Goal: Information Seeking & Learning: Learn about a topic

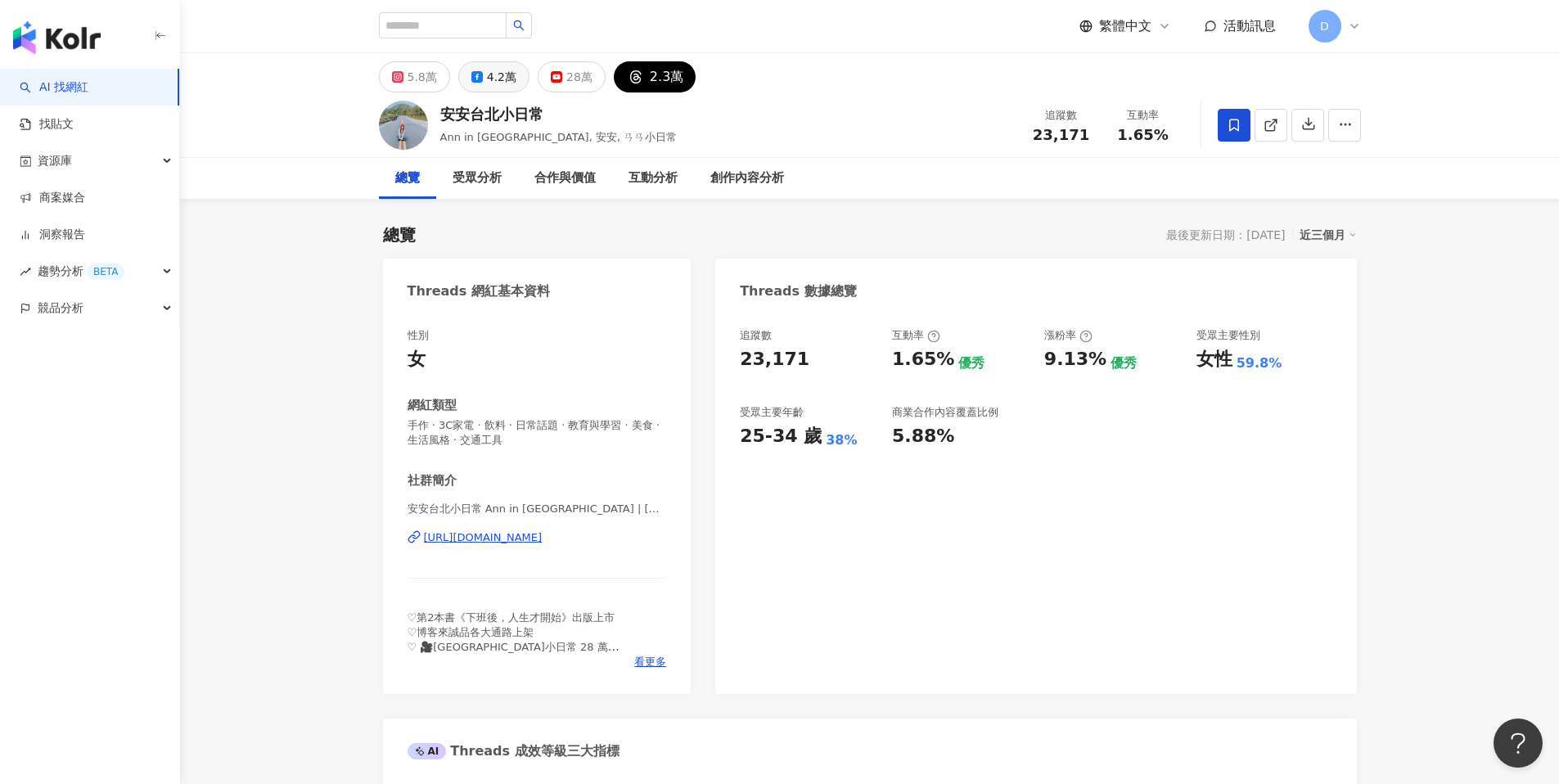
click at [471, 77] on icon at bounding box center [477, 78] width 12 height 12
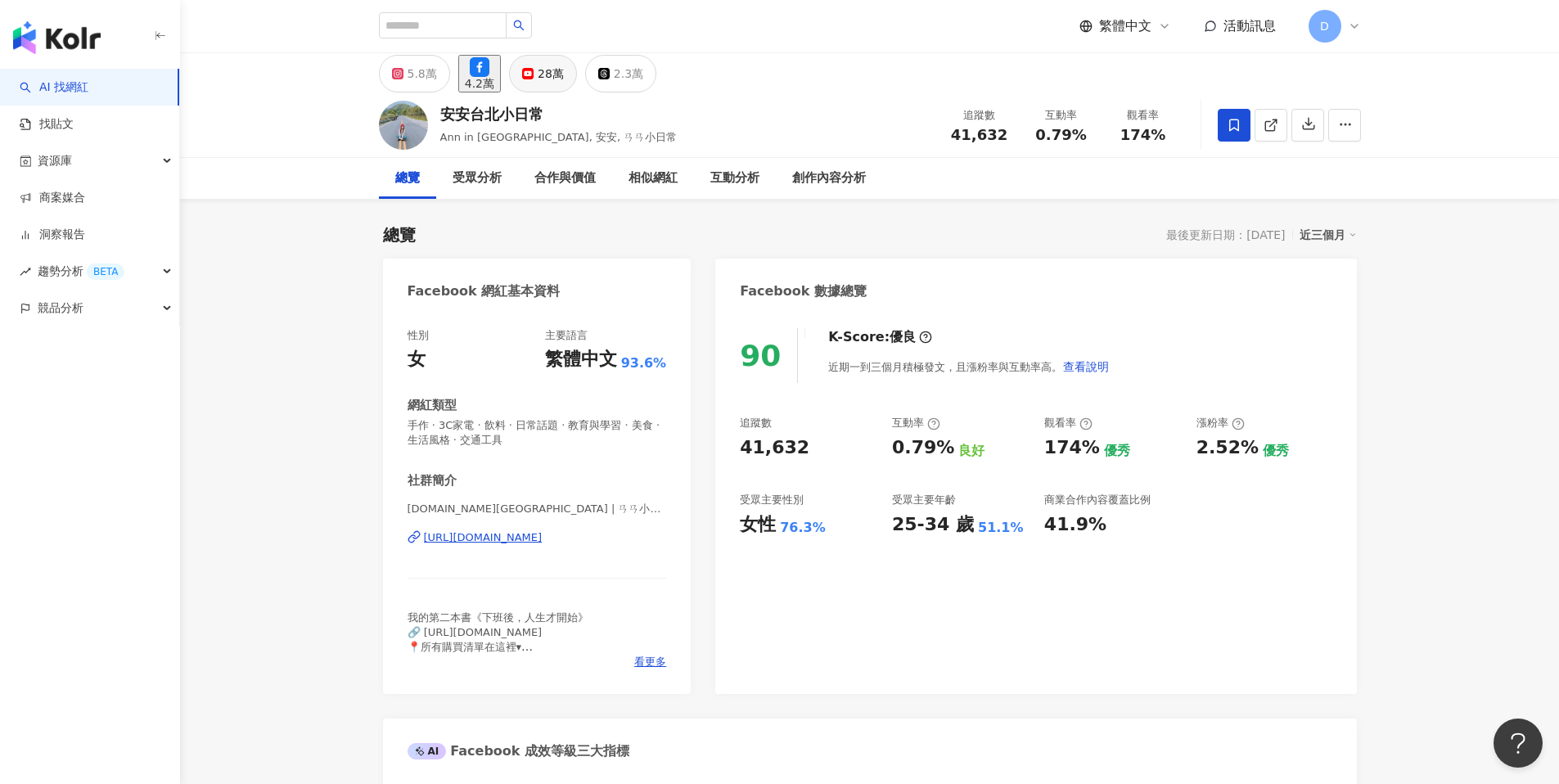
click at [564, 74] on div "28萬" at bounding box center [551, 73] width 27 height 23
click at [439, 74] on button "5.8萬" at bounding box center [414, 74] width 72 height 37
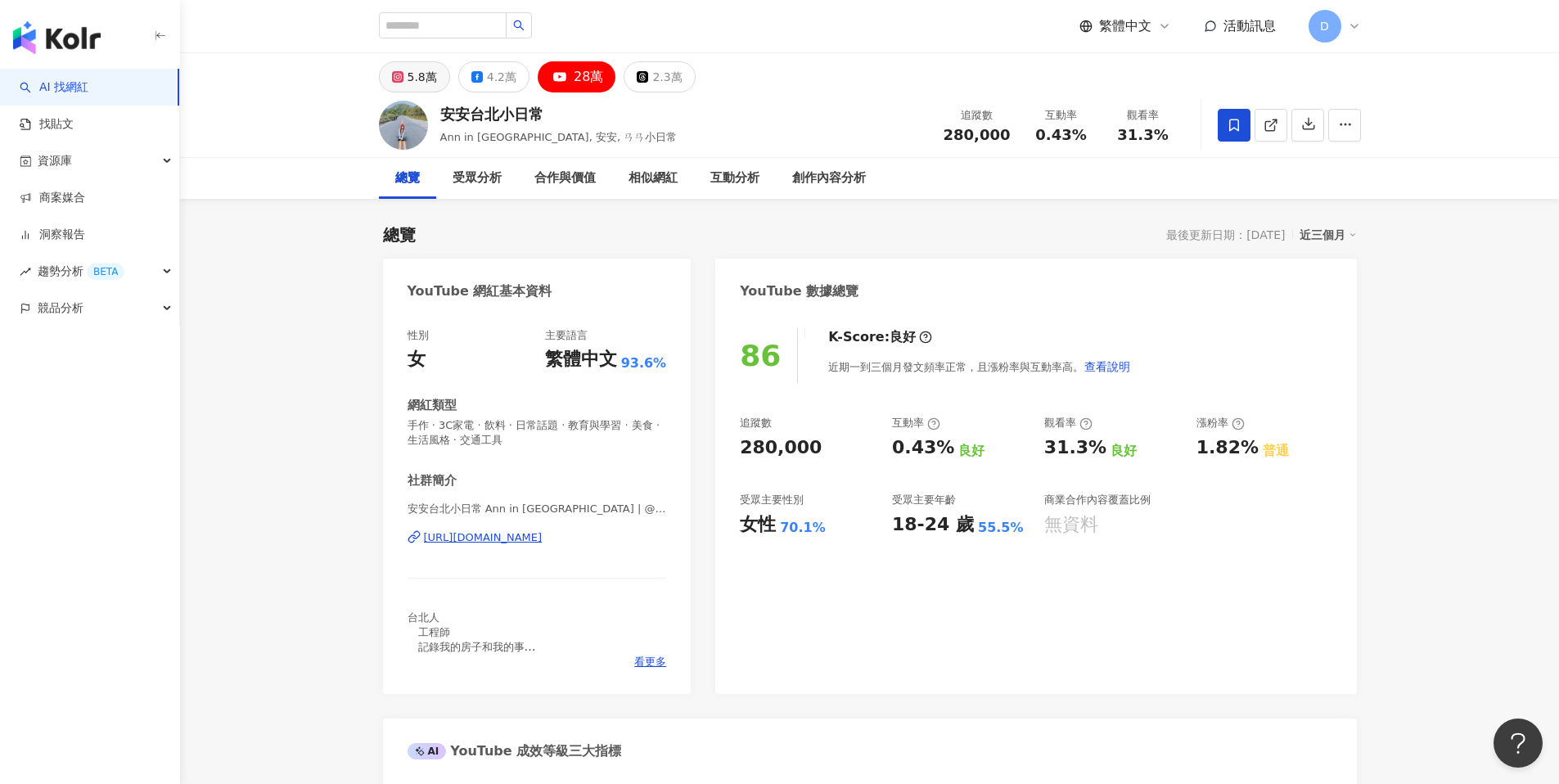
click at [430, 74] on div "5.8萬" at bounding box center [422, 77] width 29 height 23
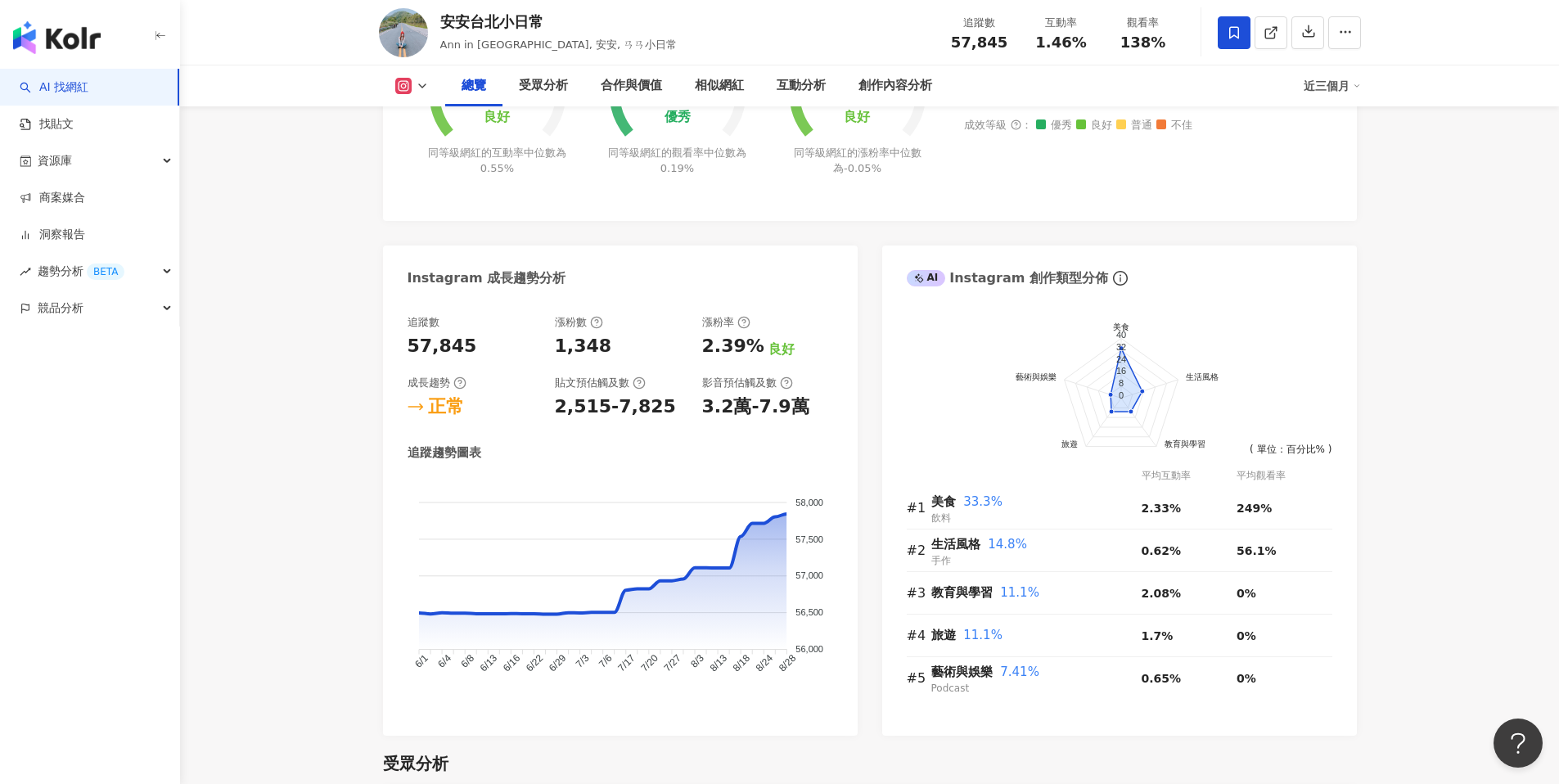
scroll to position [681, 0]
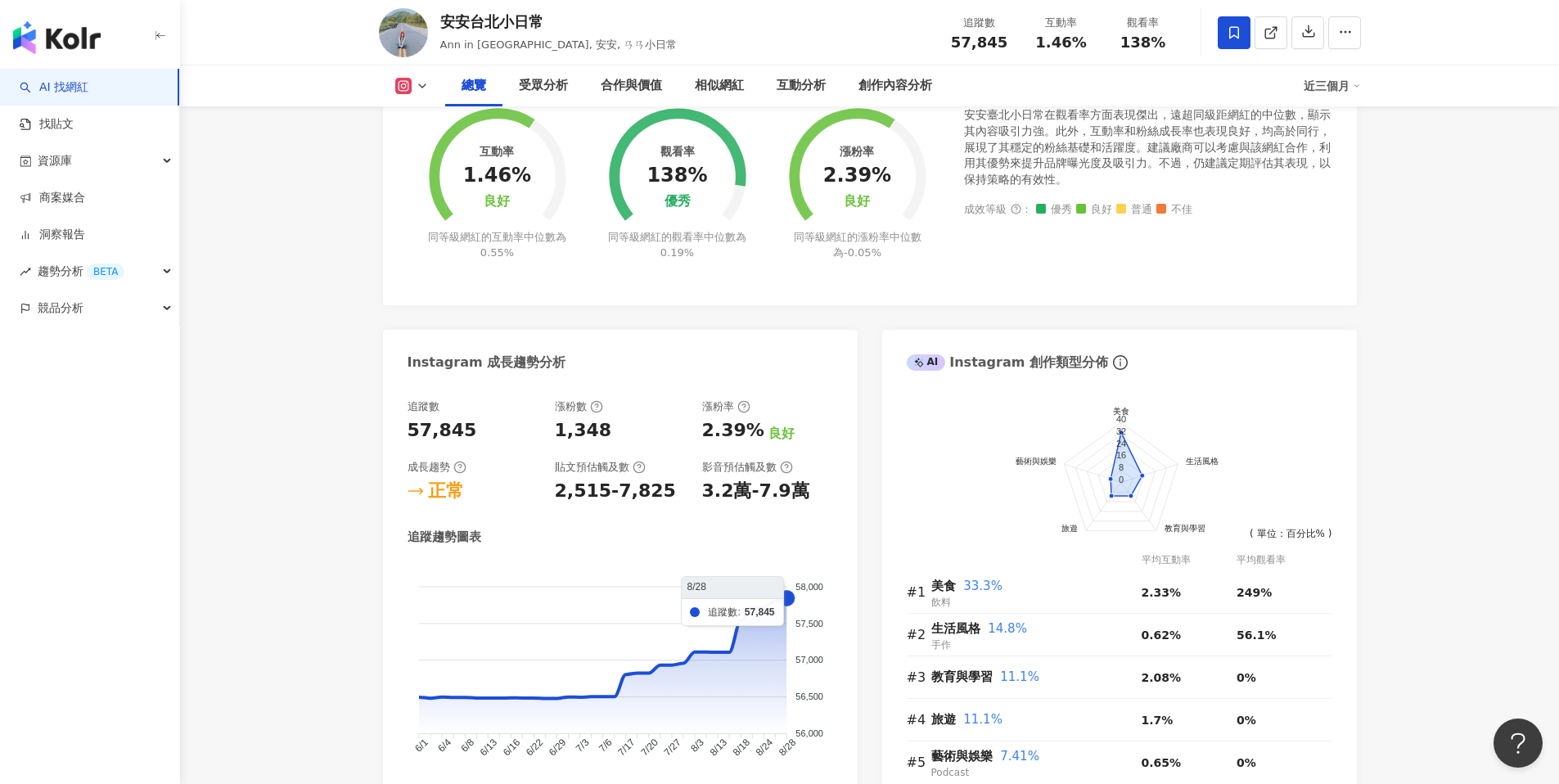
click at [781, 605] on foreignobject at bounding box center [619, 672] width 425 height 221
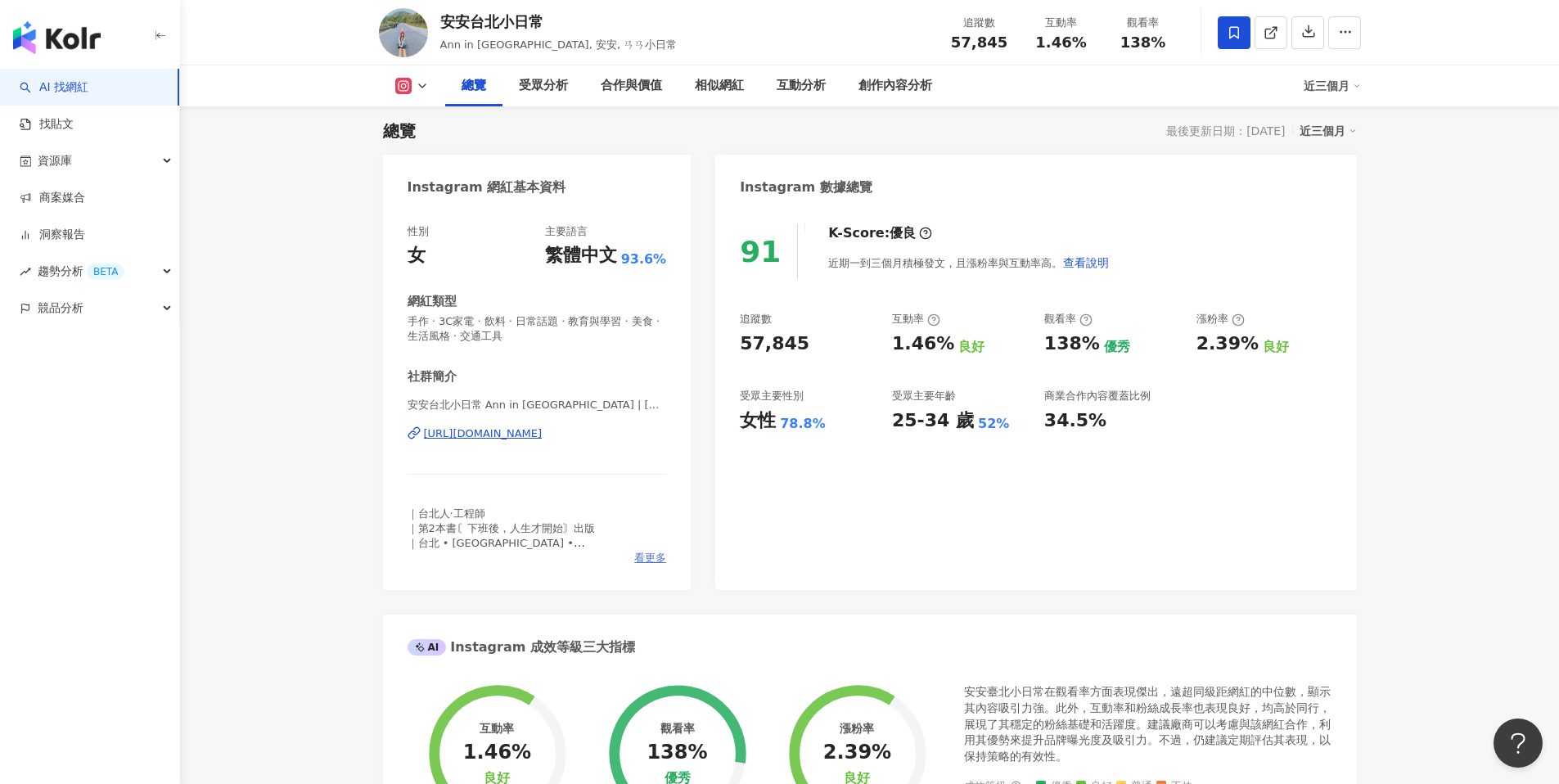
click at [653, 556] on span "看更多" at bounding box center [650, 557] width 32 height 15
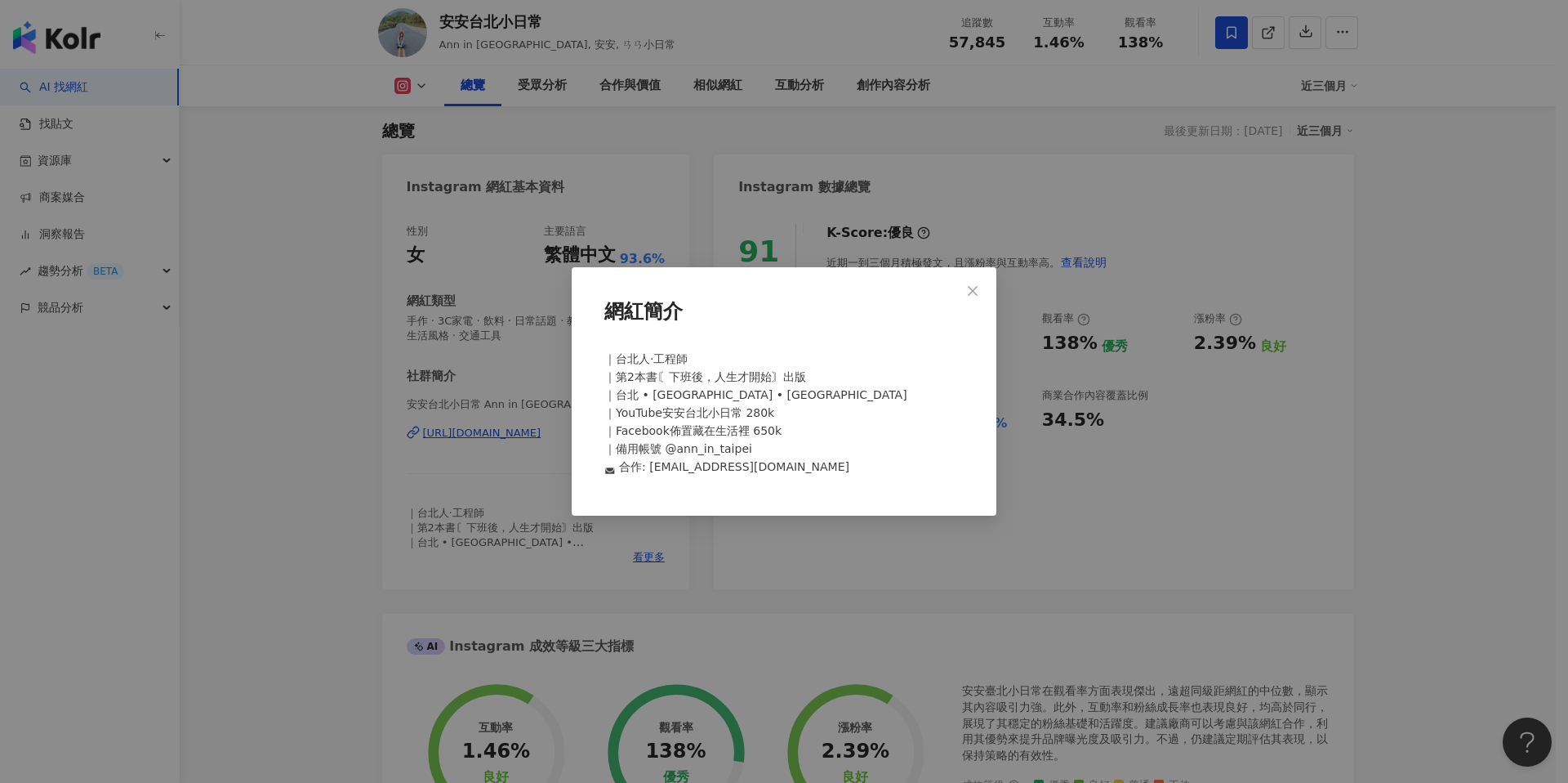
click at [793, 540] on div "網紅簡介 ｜台北人·工程師 ｜第2本書〘下班後，人生才開始〙出版 ｜台北 • [GEOGRAPHIC_DATA] • [GEOGRAPHIC_DATA] ｜Y…" at bounding box center [784, 391] width 1568 height 783
